Goal: Task Accomplishment & Management: Manage account settings

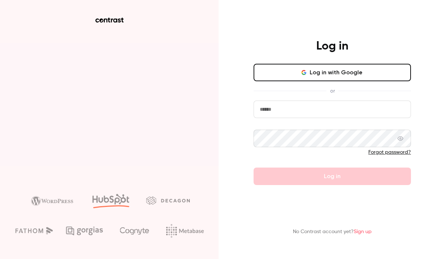
click at [254, 101] on input "email" at bounding box center [332, 109] width 157 height 17
type input "**********"
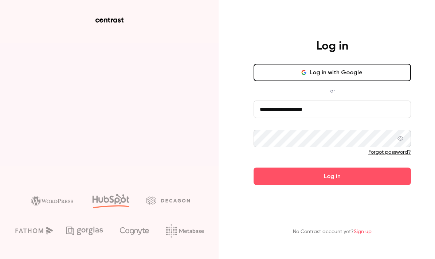
click at [254, 168] on button "Log in" at bounding box center [332, 176] width 157 height 17
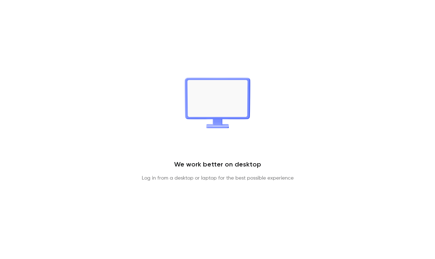
click at [111, 145] on div "We work better on desktop Log in from a desktop or laptop for the best possible…" at bounding box center [217, 129] width 435 height 259
click at [161, 182] on p "Log in from a desktop or laptop for the best possible experience" at bounding box center [218, 178] width 152 height 7
click at [157, 182] on div "We work better on desktop Log in from a desktop or laptop for the best possible…" at bounding box center [218, 130] width 152 height 104
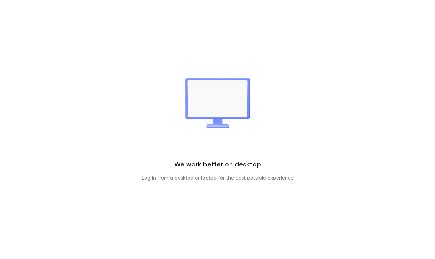
click at [200, 160] on h1 "We work better on desktop" at bounding box center [218, 164] width 152 height 9
click at [206, 98] on img at bounding box center [218, 103] width 66 height 51
